Goal: Task Accomplishment & Management: Manage account settings

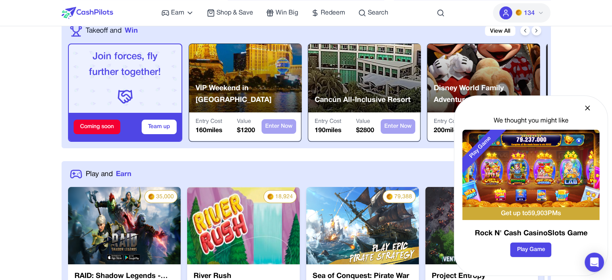
scroll to position [161, 0]
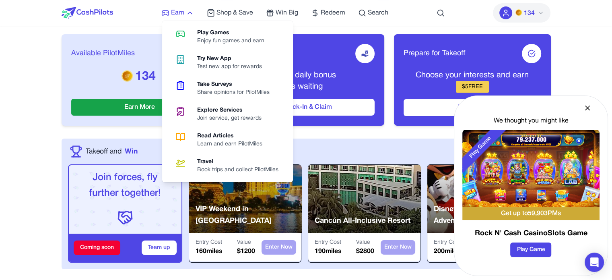
click at [176, 12] on span "Earn" at bounding box center [177, 13] width 13 height 10
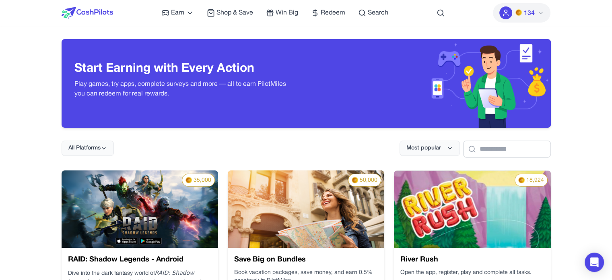
drag, startPoint x: 90, startPoint y: 12, endPoint x: 118, endPoint y: 23, distance: 30.2
click at [91, 12] on img at bounding box center [88, 13] width 52 height 12
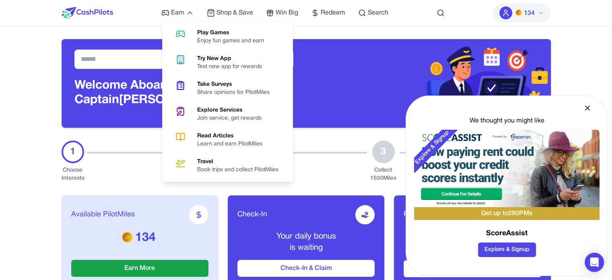
click at [178, 6] on div "Earn Play Games Enjoy fun games and earn Try New App Test new app for rewards T…" at bounding box center [274, 13] width 227 height 26
click at [179, 16] on span "Earn" at bounding box center [177, 13] width 13 height 10
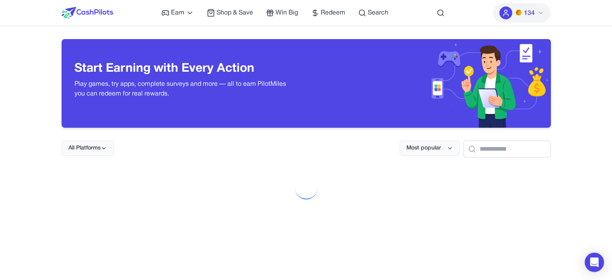
click at [92, 2] on div at bounding box center [88, 13] width 52 height 26
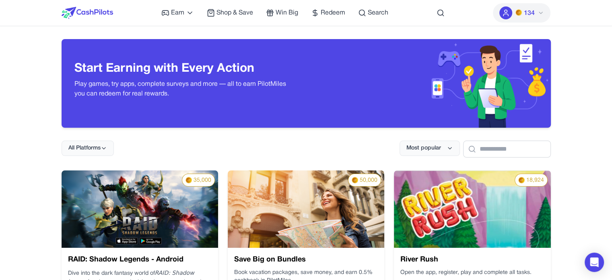
drag, startPoint x: 92, startPoint y: 9, endPoint x: 123, endPoint y: 48, distance: 49.6
click at [92, 9] on img at bounding box center [88, 13] width 52 height 12
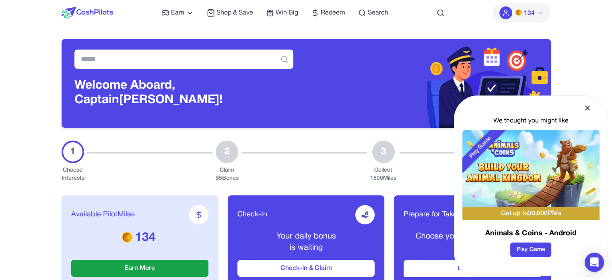
click at [514, 11] on button "134" at bounding box center [522, 12] width 58 height 19
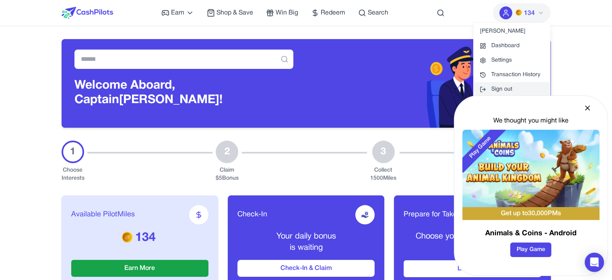
click at [518, 93] on button "Sign out" at bounding box center [511, 89] width 77 height 14
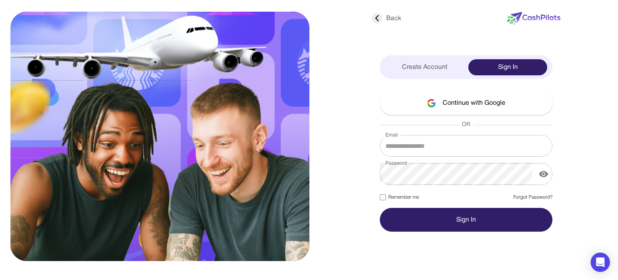
type input "**********"
click at [394, 196] on label "Remember me" at bounding box center [399, 197] width 39 height 7
click at [448, 67] on div "Create Account" at bounding box center [424, 67] width 79 height 16
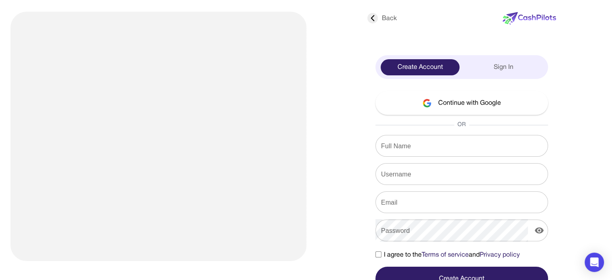
type input "**********"
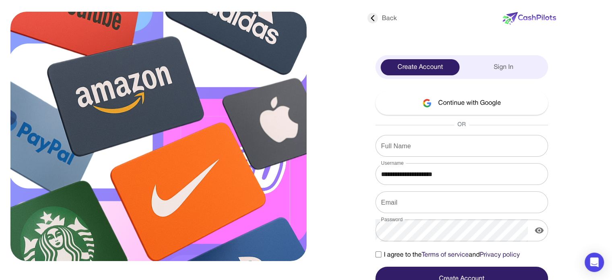
click at [513, 62] on div "Sign In" at bounding box center [503, 67] width 79 height 16
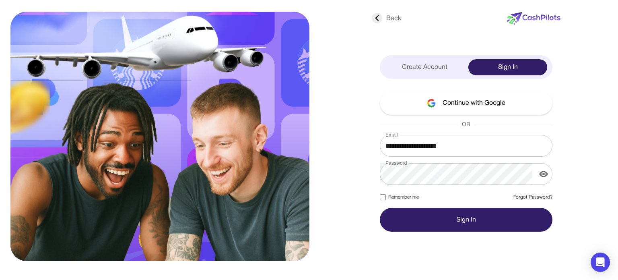
click at [399, 199] on label "Remember me" at bounding box center [399, 197] width 39 height 7
click at [525, 194] on link "Forgot Password?" at bounding box center [533, 197] width 39 height 7
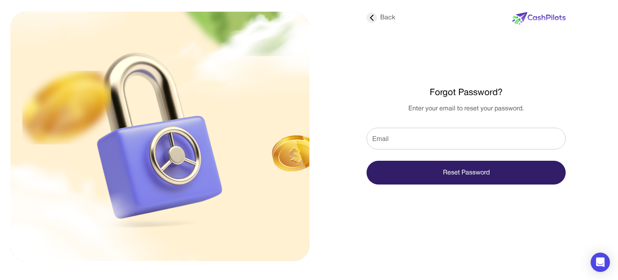
click at [384, 17] on div "Back" at bounding box center [381, 17] width 29 height 10
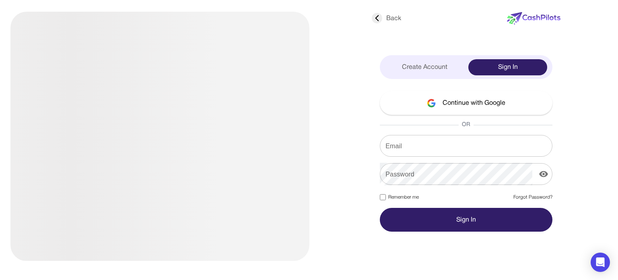
type input "**********"
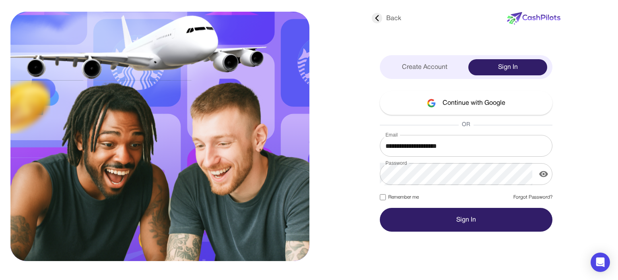
click at [386, 198] on label "Remember me" at bounding box center [399, 197] width 39 height 7
click at [476, 219] on button "Sign In" at bounding box center [466, 220] width 173 height 24
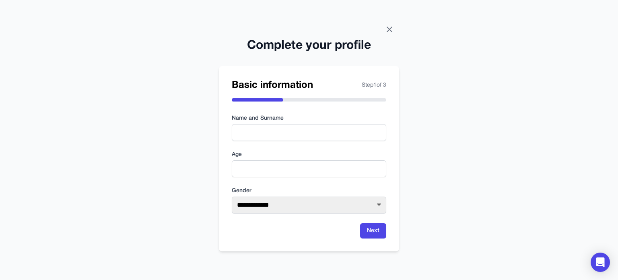
click at [391, 28] on icon at bounding box center [389, 29] width 5 height 5
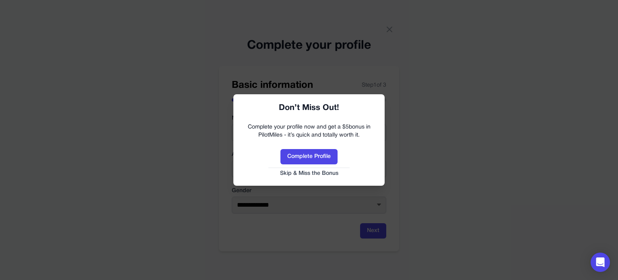
click at [299, 175] on button "Skip & Miss the Bonus" at bounding box center [309, 173] width 135 height 8
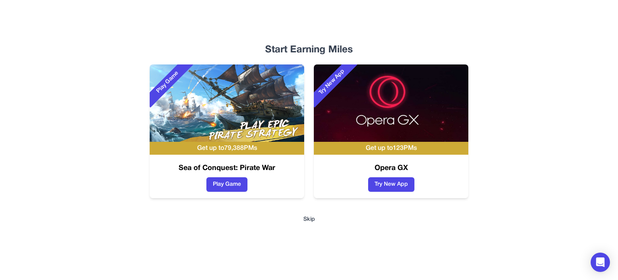
click at [308, 217] on button "Skip" at bounding box center [309, 219] width 12 height 8
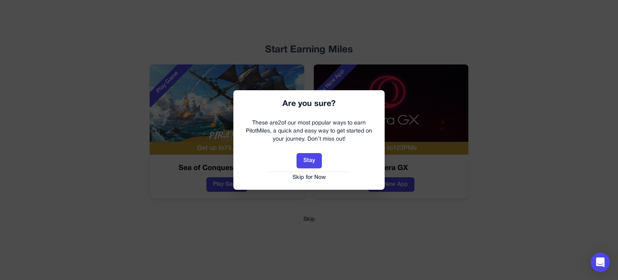
click at [317, 177] on button "Skip for Now" at bounding box center [309, 177] width 135 height 8
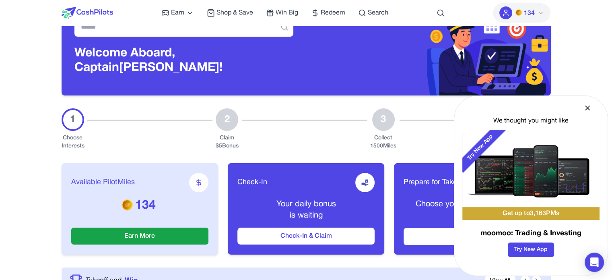
scroll to position [81, 0]
